Goal: Information Seeking & Learning: Learn about a topic

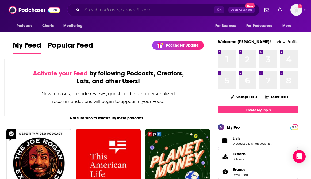
click at [179, 10] on input "Search podcasts, credits, & more..." at bounding box center [148, 10] width 132 height 9
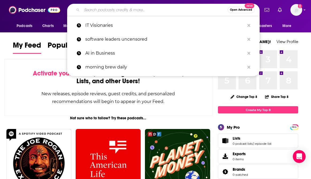
paste input "Tariff Exposure, Manufacturing Growth, Healthcare Costs, and AI Adoption"
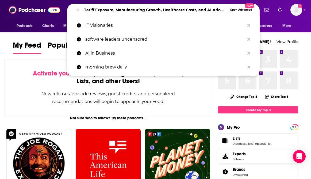
scroll to position [0, 15]
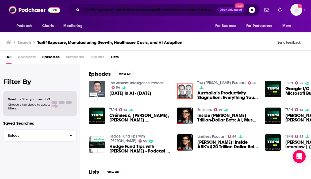
click at [159, 13] on input "Tariff Exposure, Manufacturing Growth, Healthcare Costs, and AI Adoption" at bounding box center [150, 10] width 136 height 9
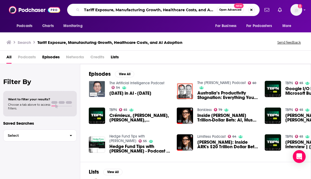
click at [159, 13] on input "Tariff Exposure, Manufacturing Growth, Healthcare Costs, and AI Adoption" at bounding box center [149, 10] width 135 height 9
paste input "HRIVE, a Paychex Business Podcast"
type input "THRIVE, a Paychex Business Podcast"
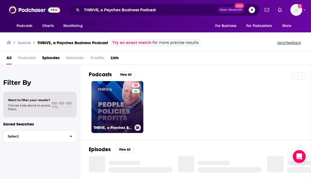
click at [119, 114] on link "50 THRIVE, a Paychex Business Podcast" at bounding box center [117, 107] width 52 height 52
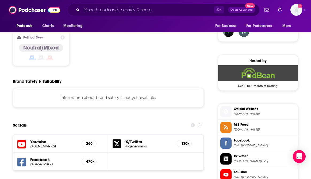
scroll to position [483, 0]
